Goal: Information Seeking & Learning: Learn about a topic

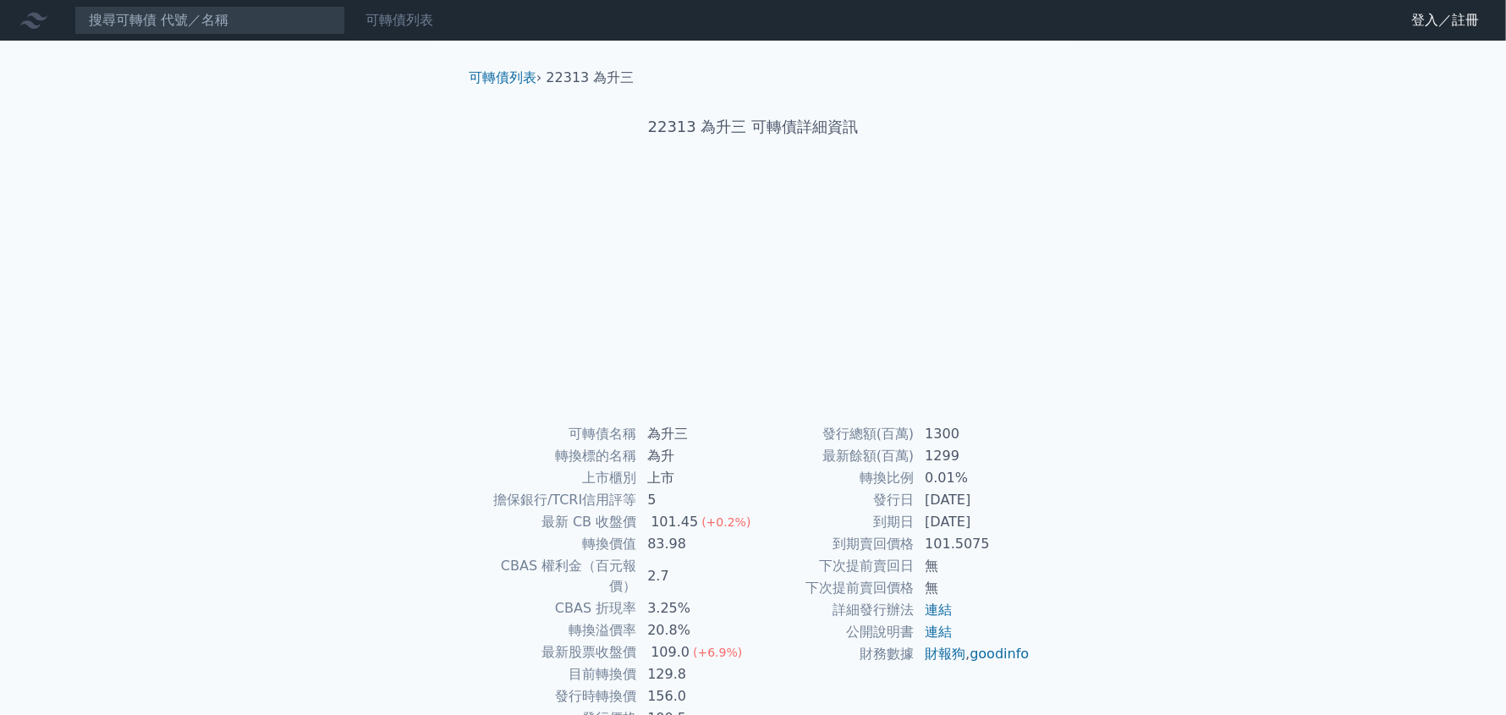
click at [397, 21] on link "可轉債列表" at bounding box center [400, 20] width 68 height 16
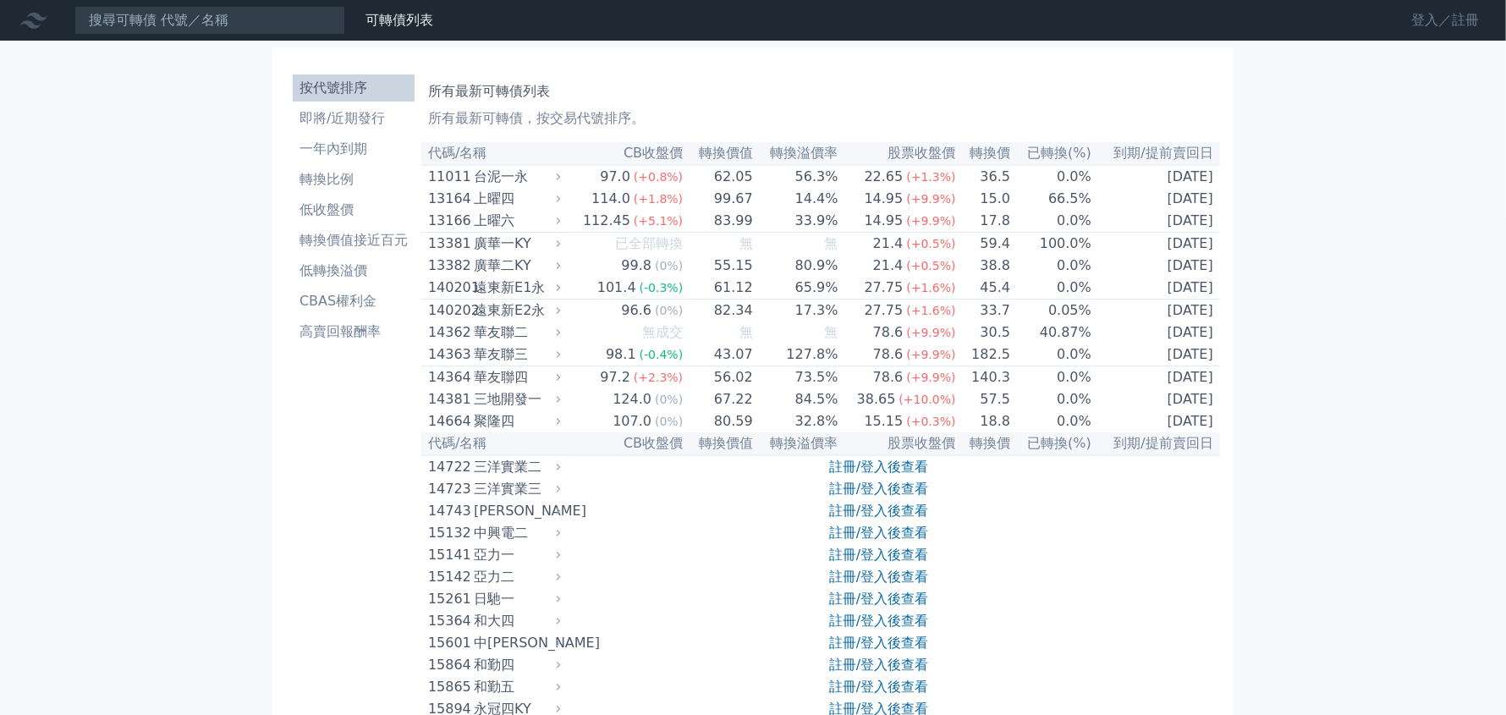
click at [1448, 17] on link "登入／註冊" at bounding box center [1445, 20] width 95 height 27
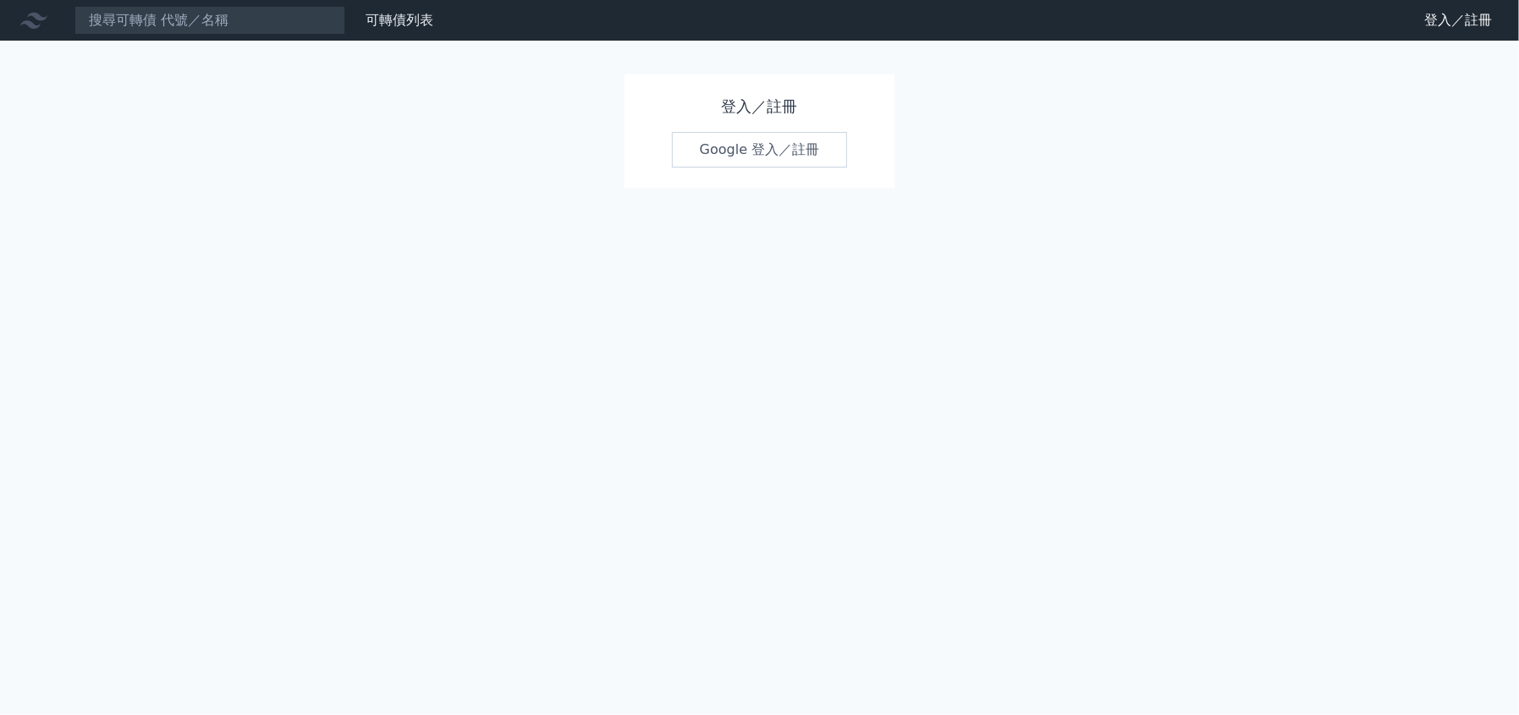
click at [750, 162] on link "Google 登入／註冊" at bounding box center [760, 150] width 176 height 36
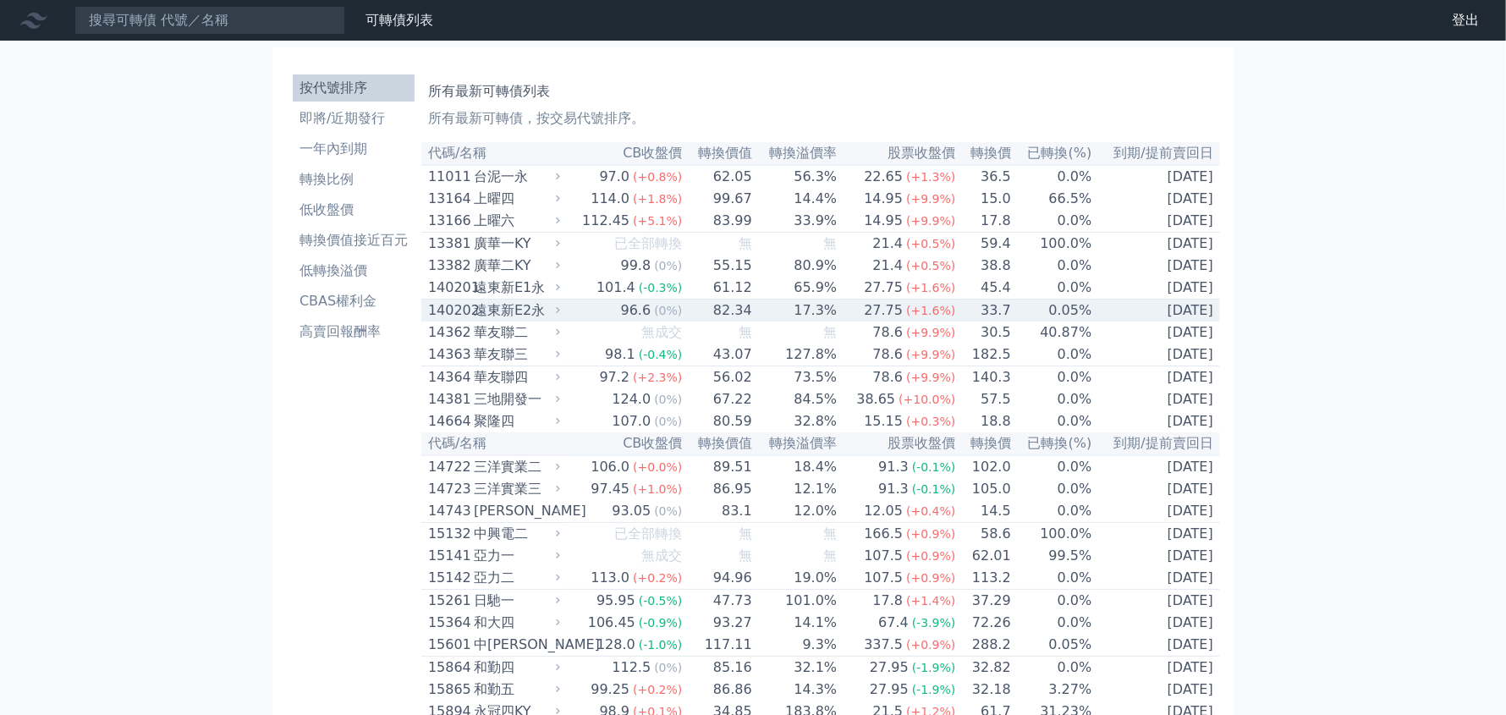
scroll to position [1693, 0]
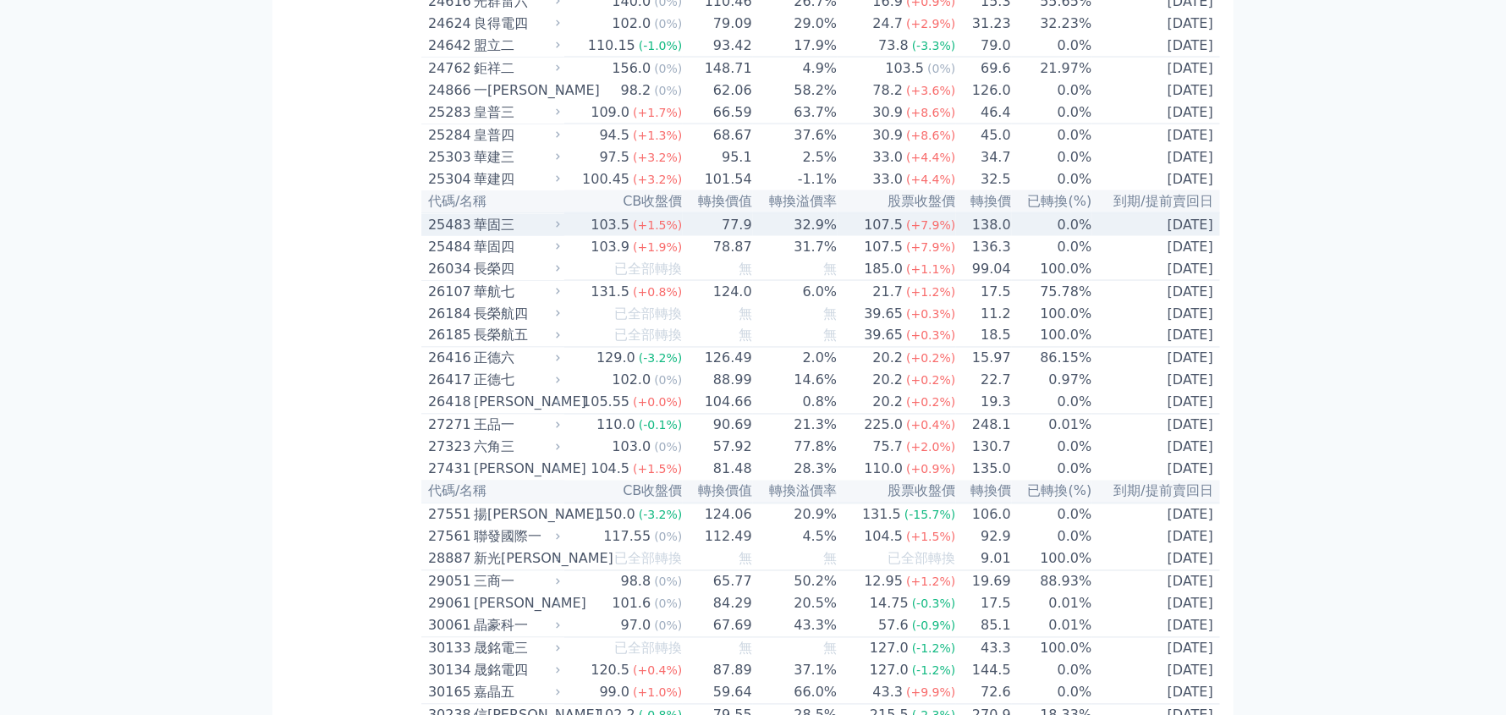
click at [479, 235] on div "華固三" at bounding box center [515, 225] width 83 height 20
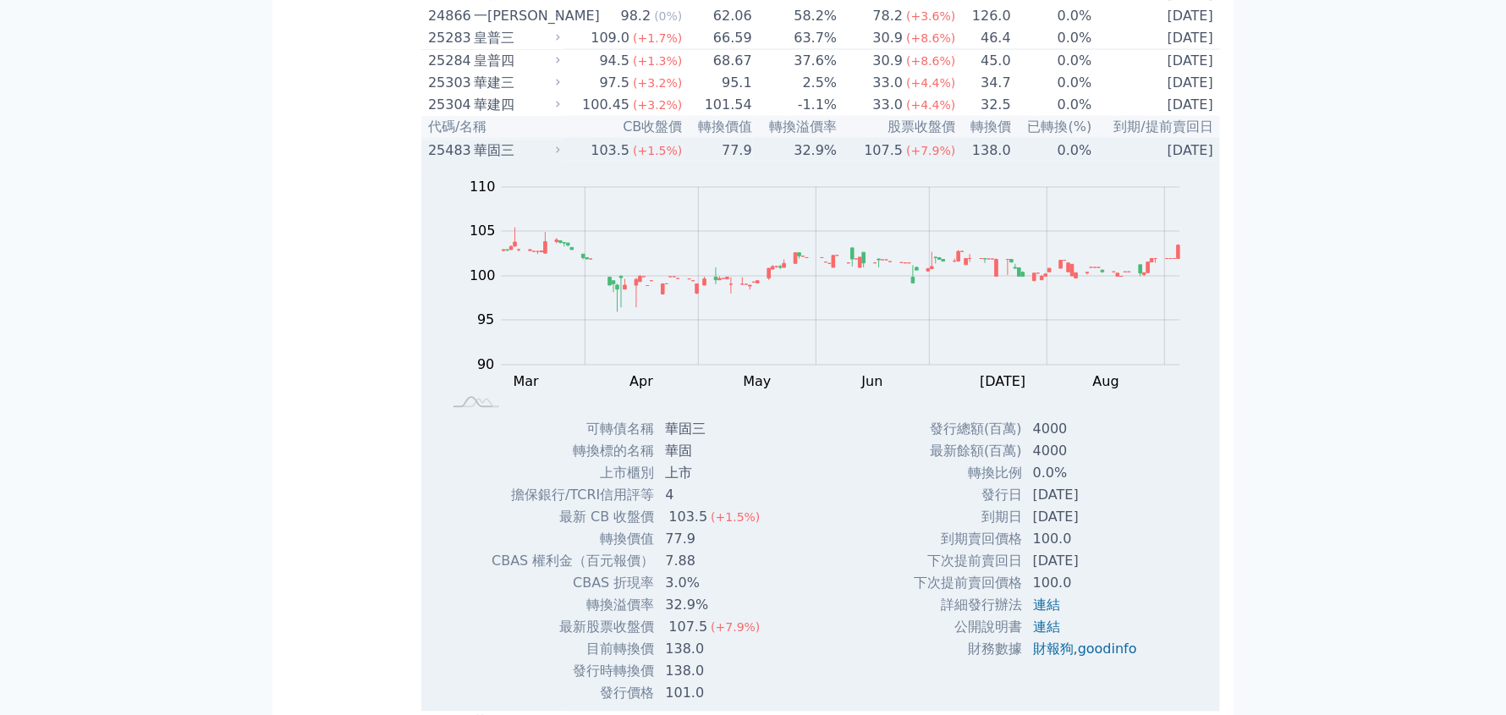
scroll to position [1778, 0]
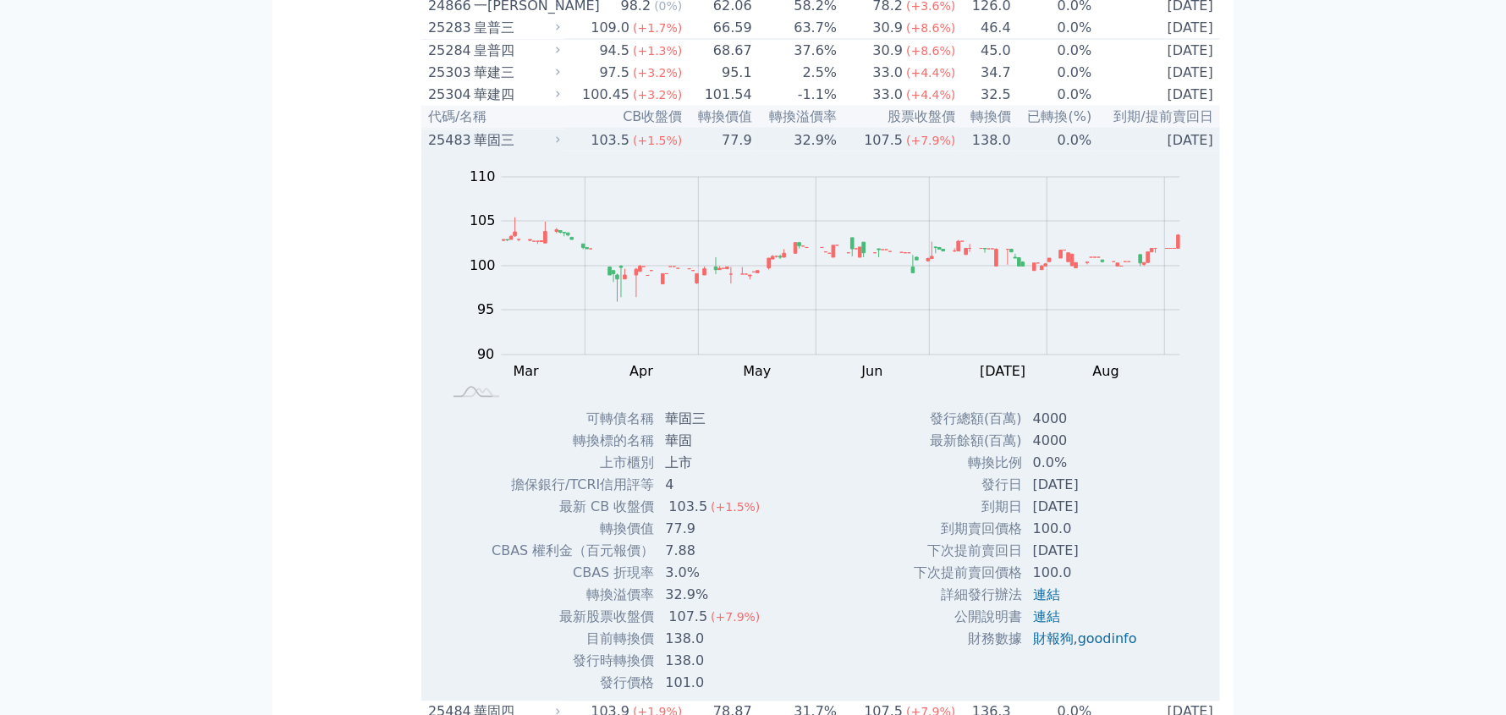
click at [454, 151] on div "25483" at bounding box center [448, 140] width 41 height 20
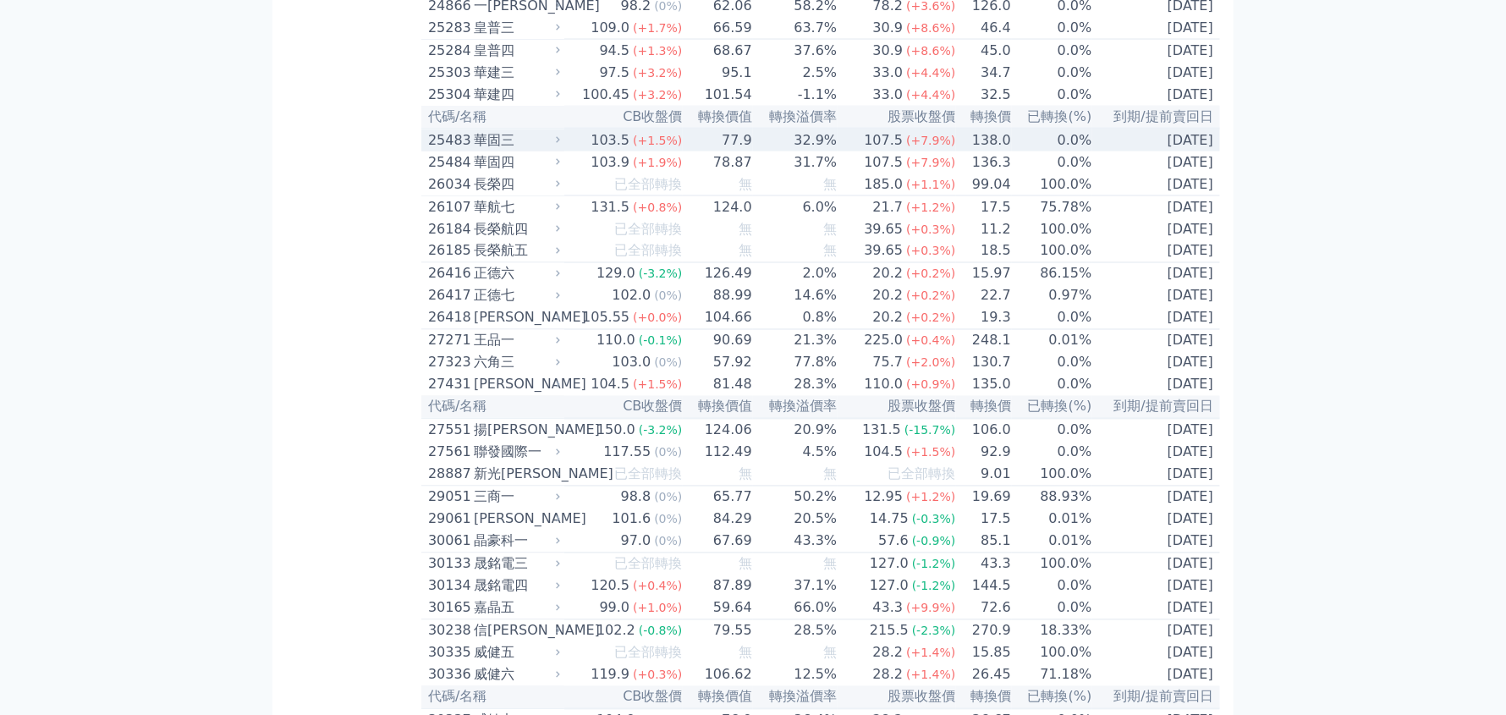
click at [643, 147] on span "(+1.5%)" at bounding box center [657, 141] width 49 height 14
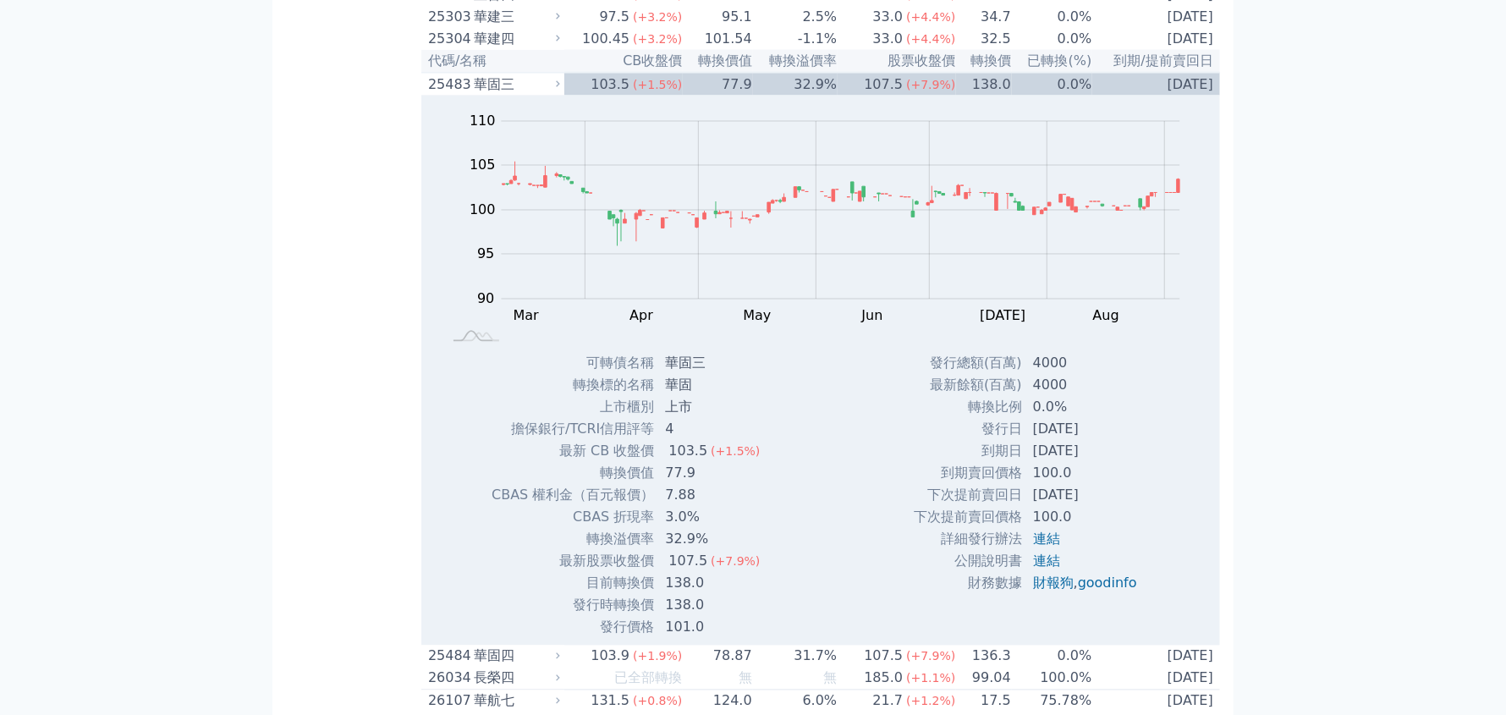
scroll to position [1863, 0]
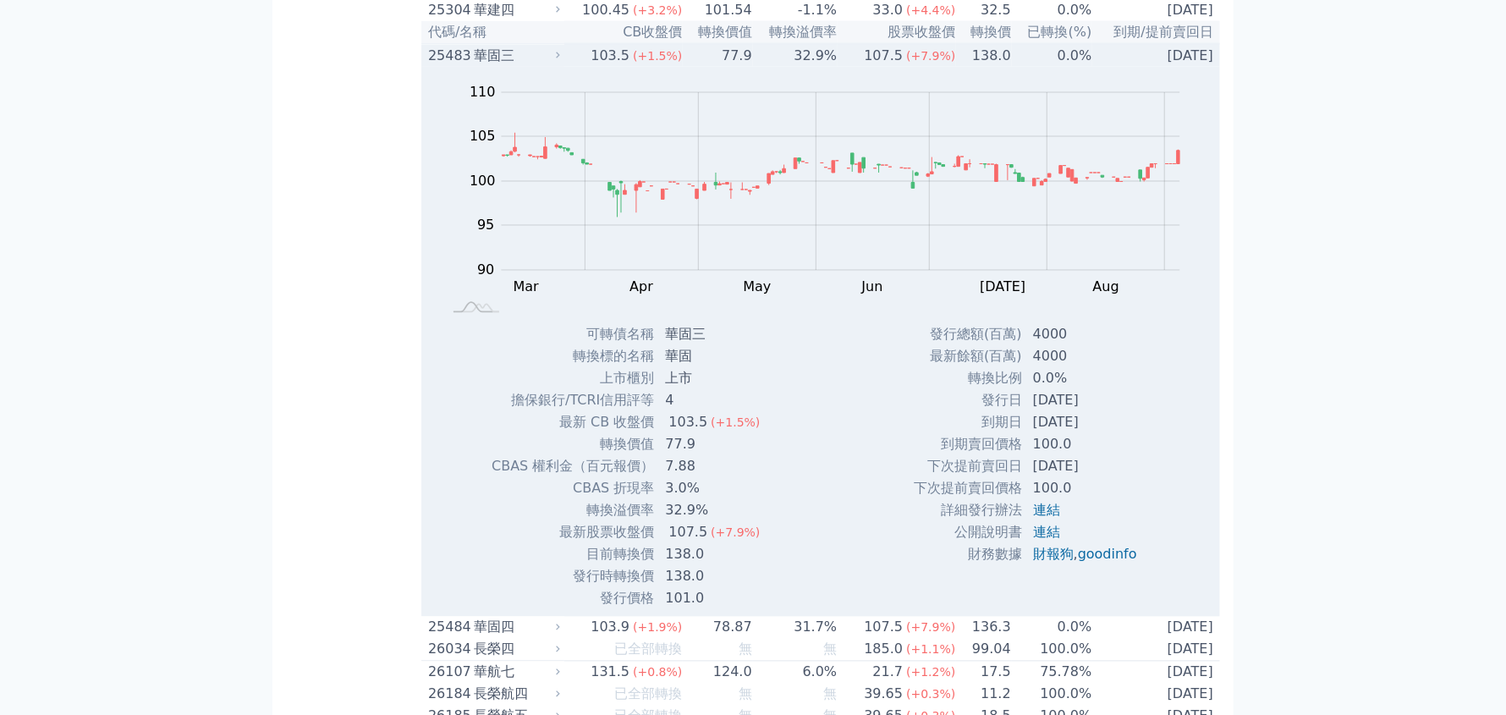
click at [450, 66] on div "25483" at bounding box center [448, 56] width 41 height 20
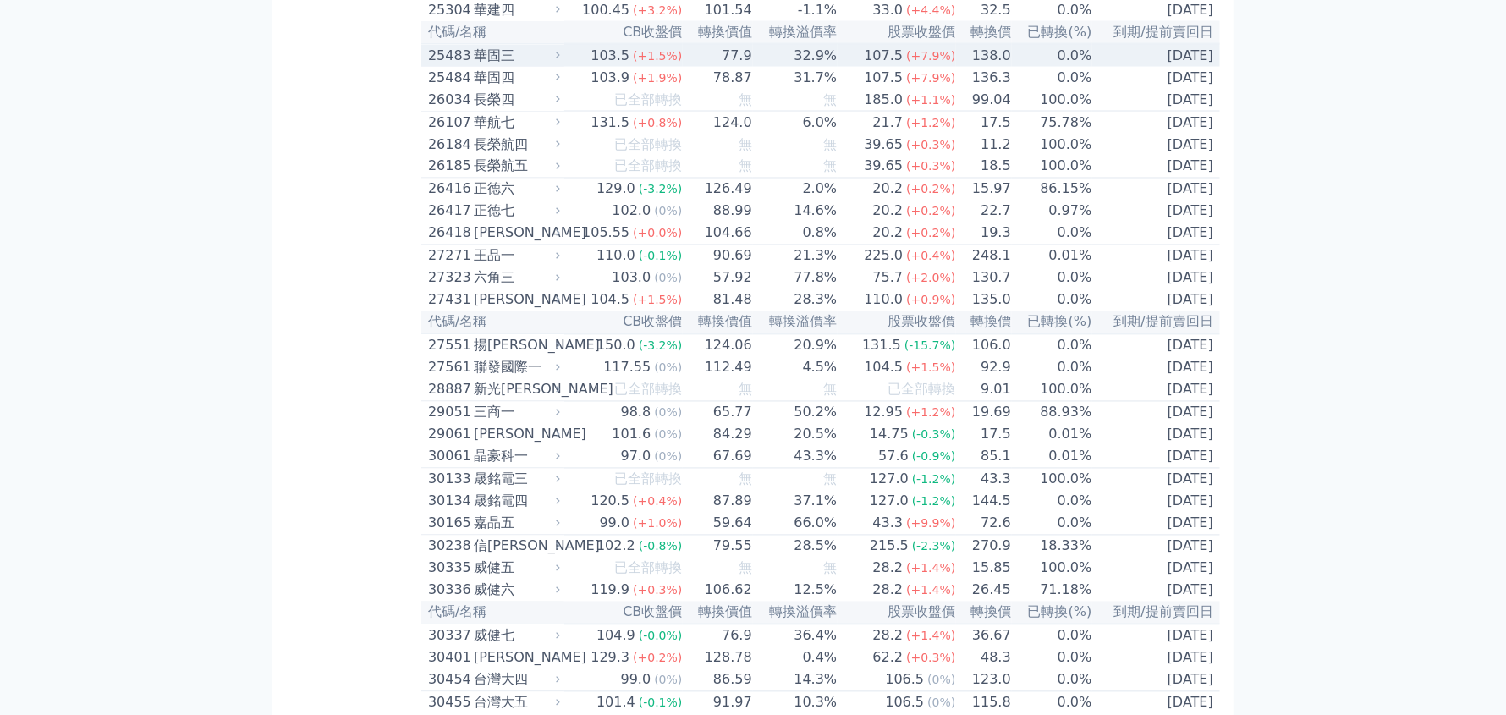
click at [499, 88] on div "華固四" at bounding box center [515, 78] width 83 height 20
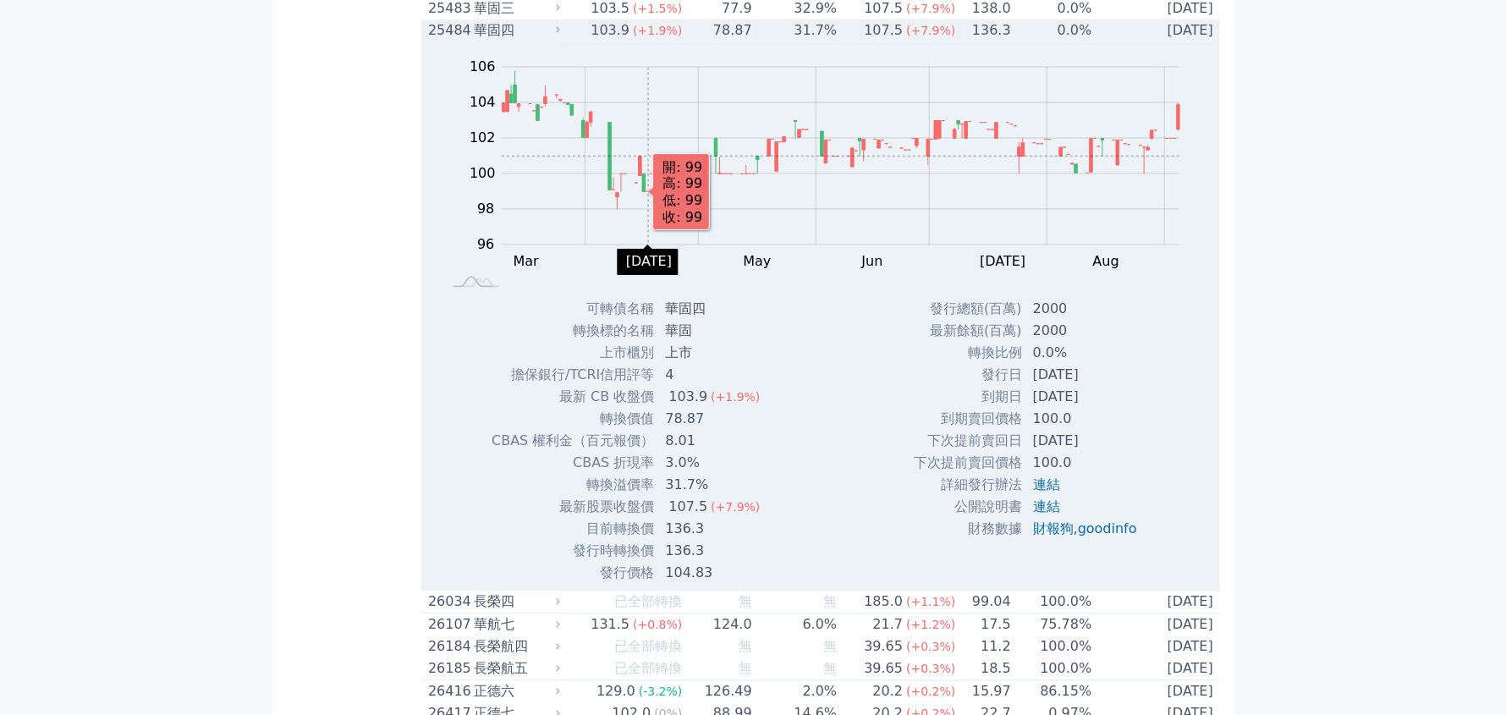
scroll to position [1947, 0]
